Goal: Information Seeking & Learning: Learn about a topic

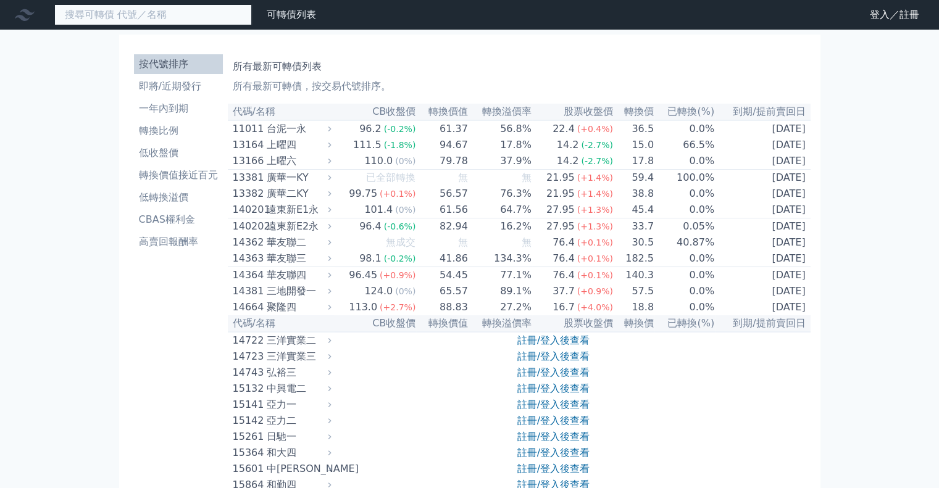
click at [128, 18] on input at bounding box center [152, 14] width 197 height 21
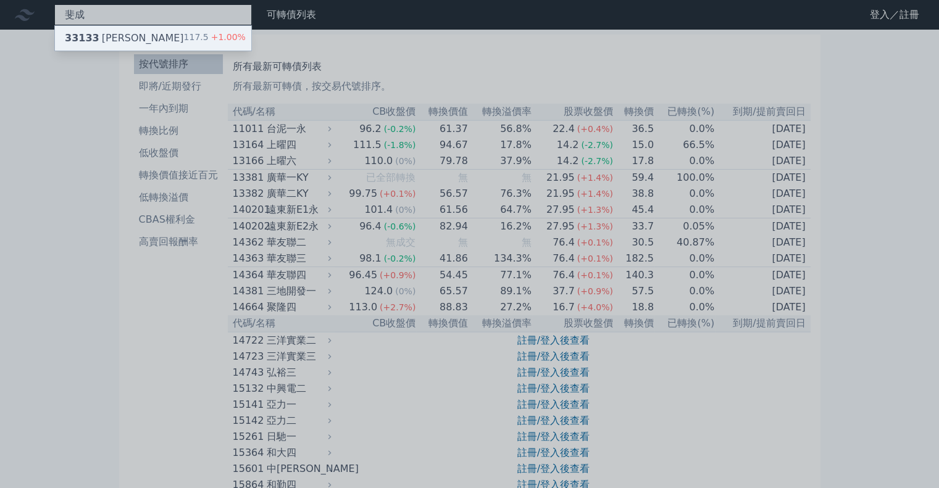
type input "斐成"
click at [130, 36] on div "33133 斐成三 117.5 +1.00%" at bounding box center [153, 38] width 196 height 25
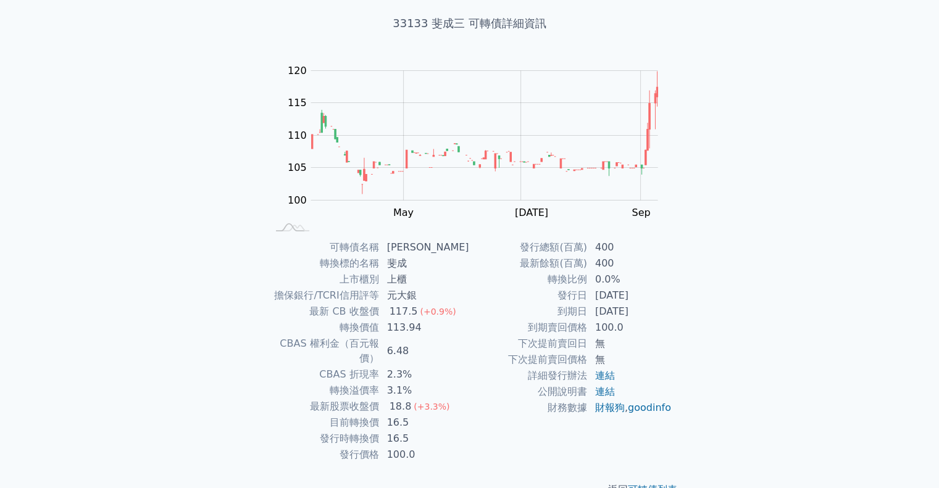
scroll to position [83, 0]
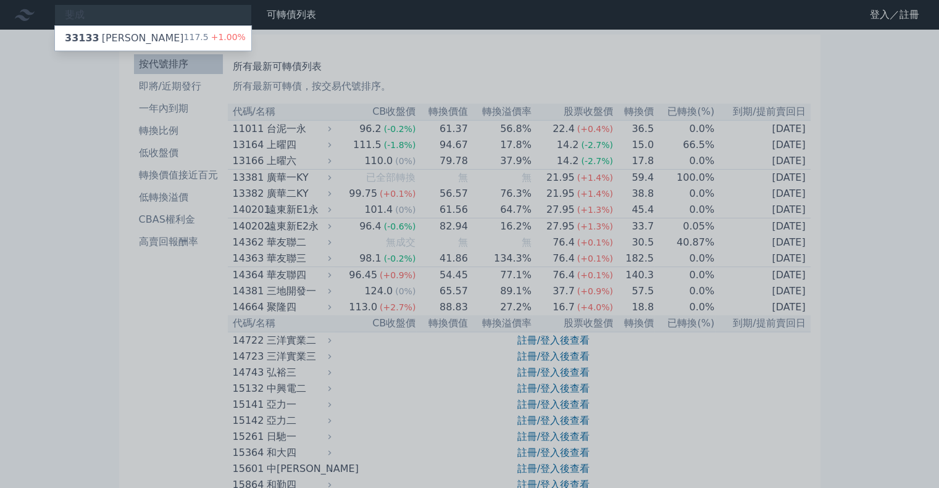
click at [834, 162] on div at bounding box center [469, 244] width 939 height 488
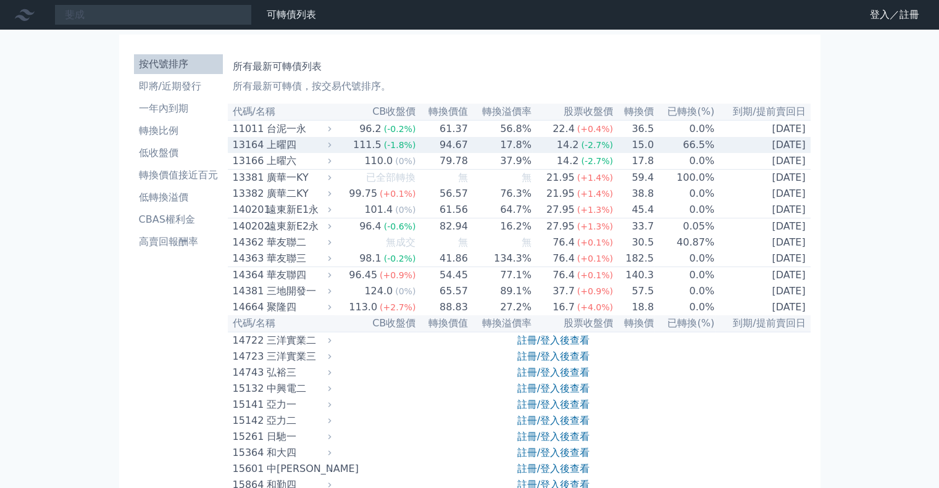
click at [288, 150] on div "上曜四" at bounding box center [298, 145] width 62 height 15
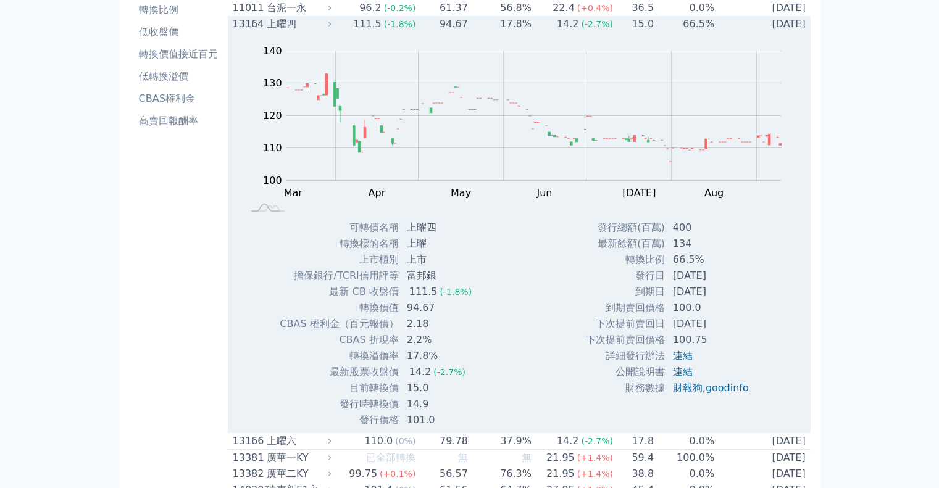
scroll to position [123, 0]
